Goal: Task Accomplishment & Management: Use online tool/utility

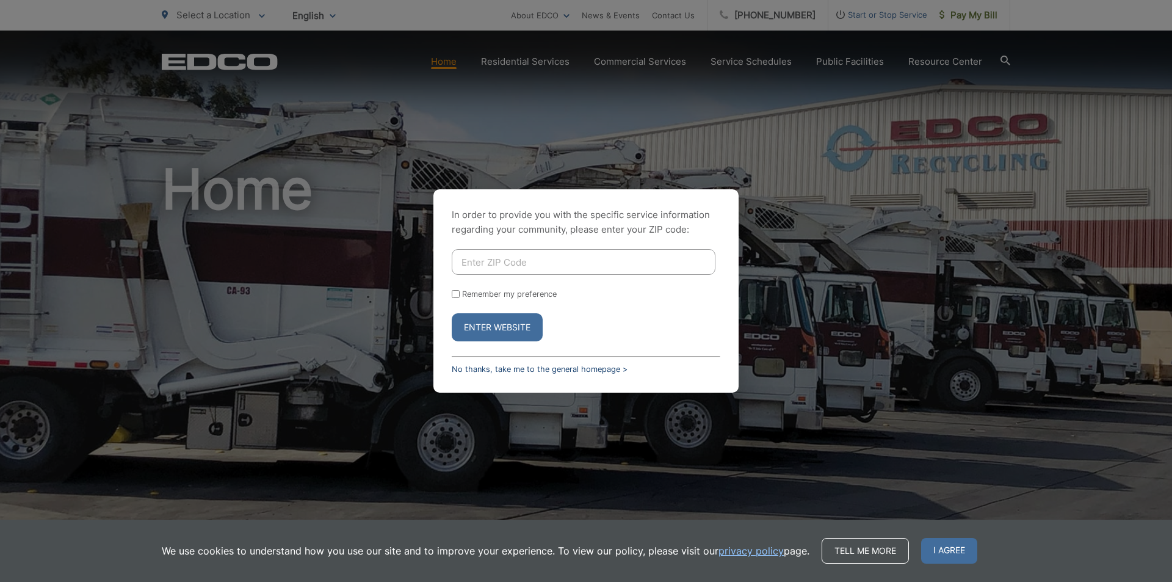
click at [495, 369] on link "No thanks, take me to the general homepage >" at bounding box center [540, 368] width 176 height 9
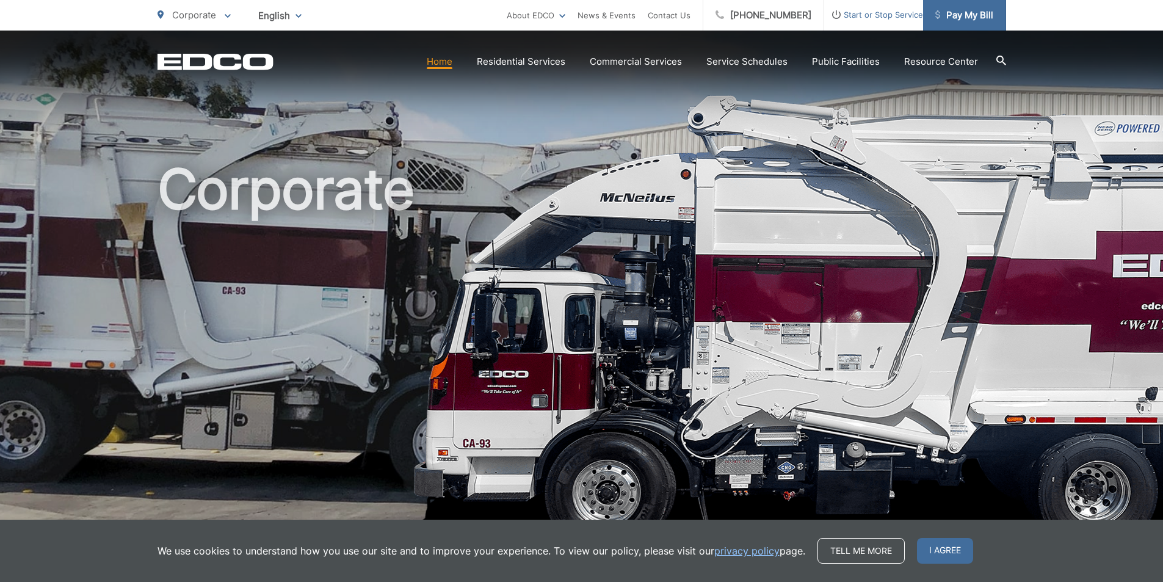
click at [971, 13] on span "Pay My Bill" at bounding box center [964, 15] width 58 height 15
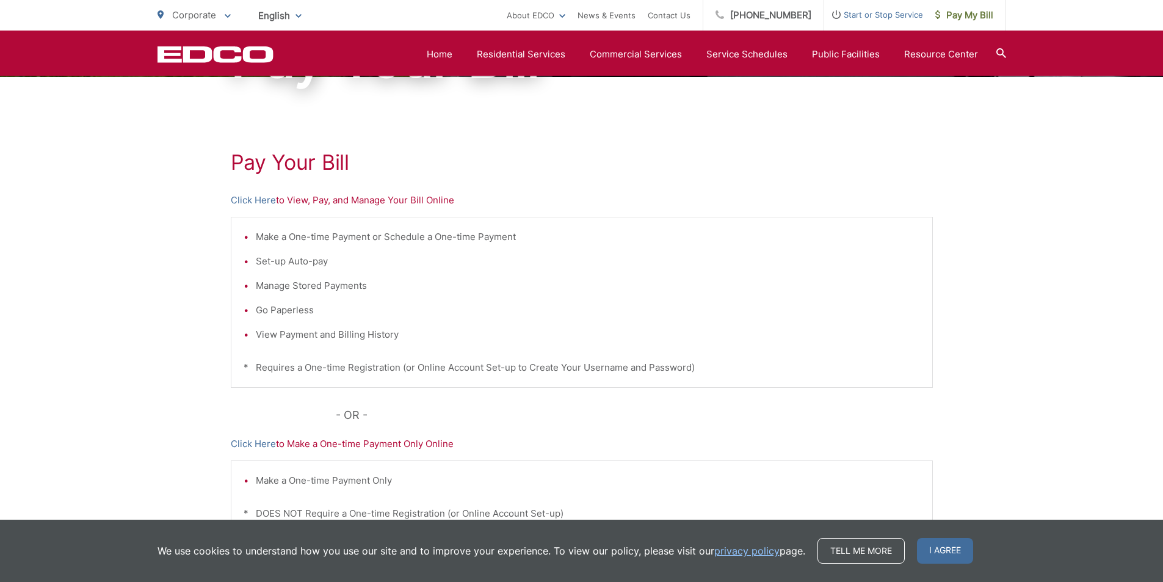
scroll to position [164, 0]
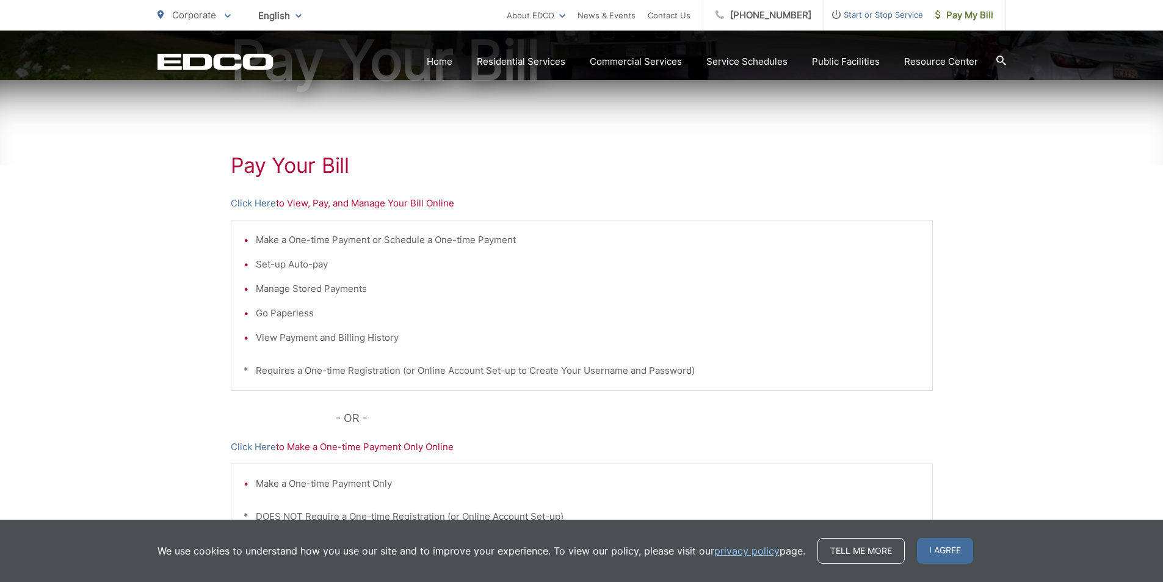
click at [396, 200] on p "Click Here to View, Pay, and Manage Your Bill Online" at bounding box center [582, 203] width 702 height 15
click at [249, 207] on link "Click Here" at bounding box center [253, 203] width 45 height 15
